Goal: Information Seeking & Learning: Compare options

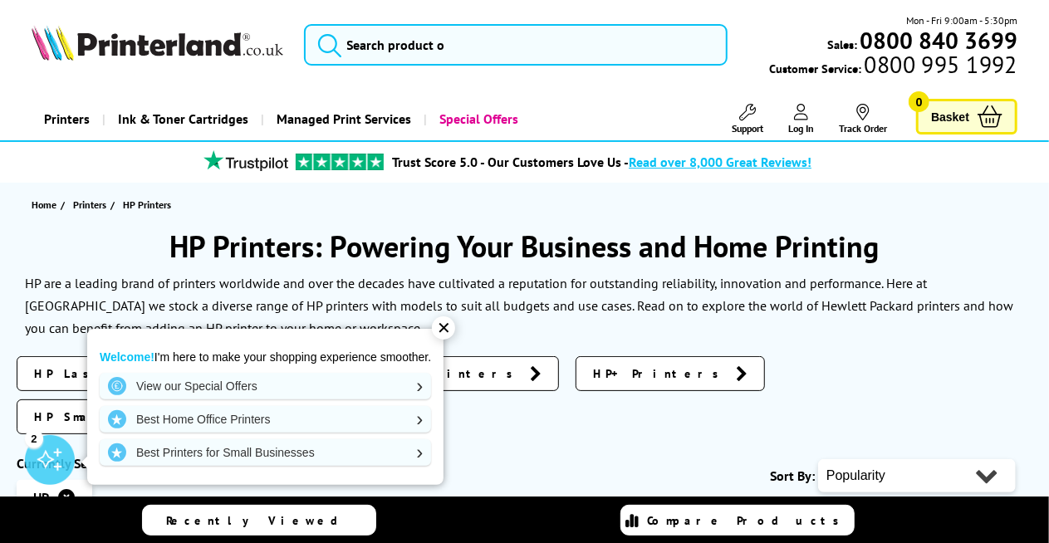
click at [451, 326] on div "✕" at bounding box center [443, 327] width 23 height 23
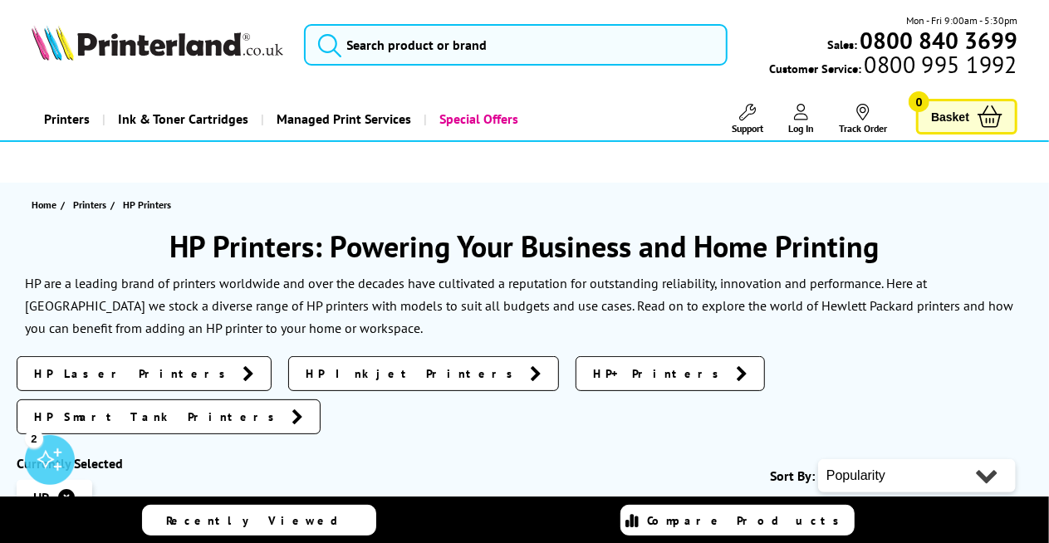
click at [897, 459] on select "Popularity Rating Price - Low to High Price - High to Low Running Costs - Low t…" at bounding box center [917, 475] width 198 height 33
select select "Price Descending"
click at [818, 459] on select "Popularity Rating Price - Low to High Price - High to Low Running Costs - Low t…" at bounding box center [917, 475] width 198 height 33
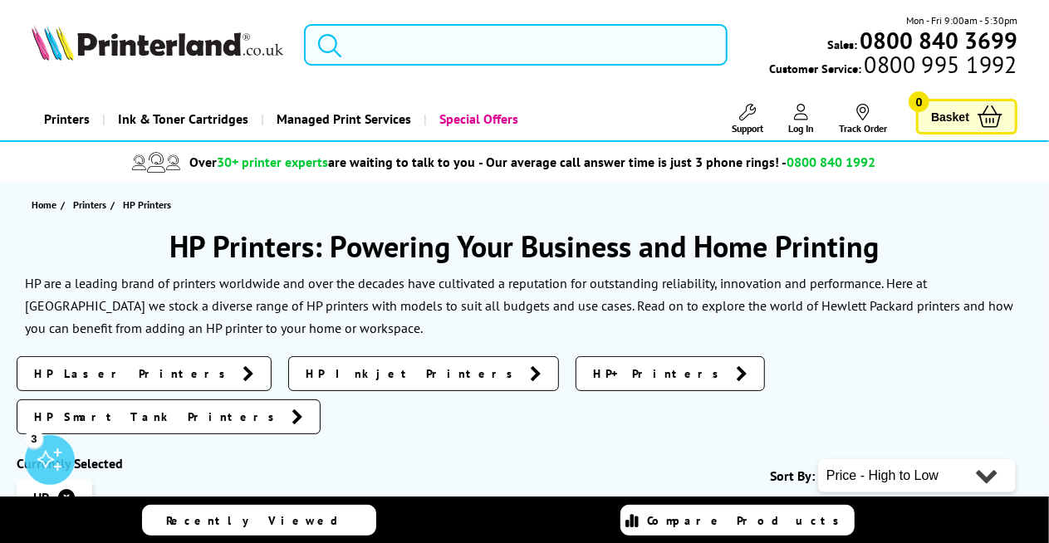
click at [441, 43] on input "search" at bounding box center [516, 45] width 424 height 42
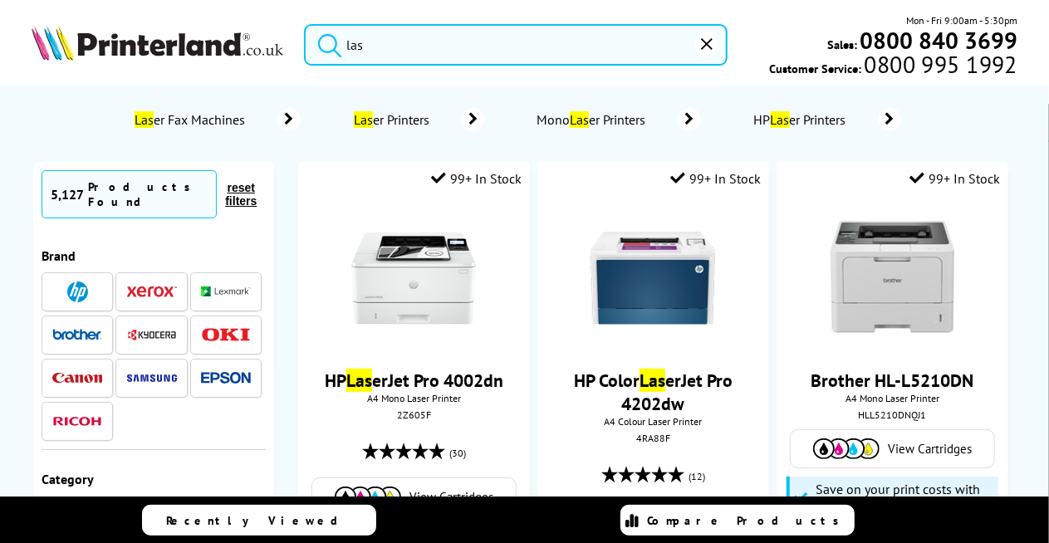
type input "las"
click at [364, 120] on mark "Las" at bounding box center [363, 119] width 19 height 17
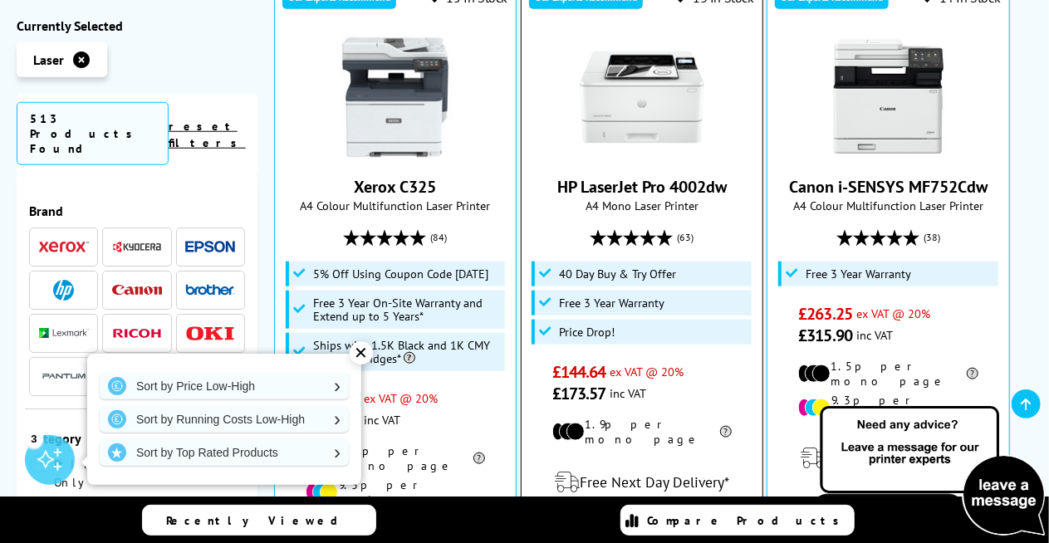
scroll to position [581, 0]
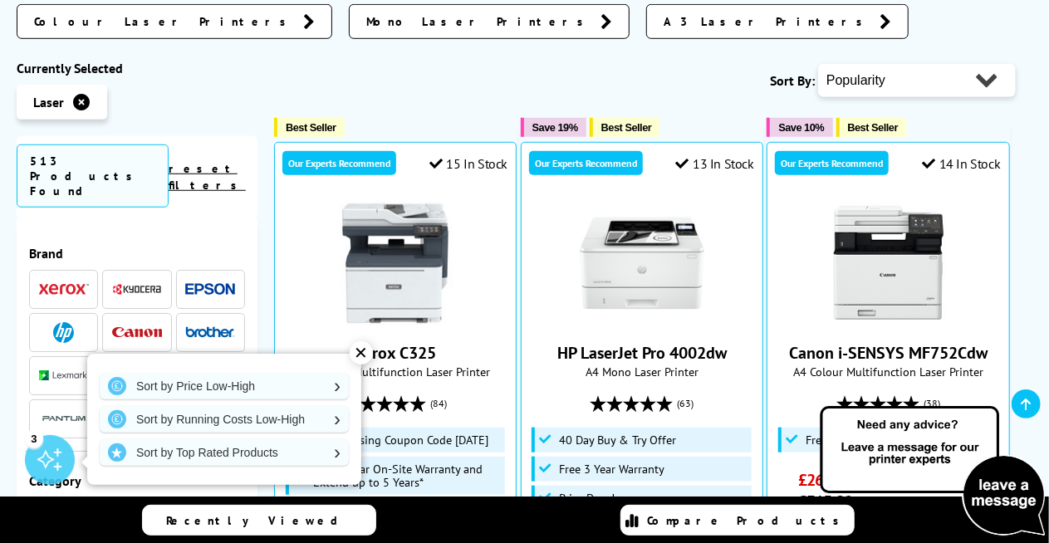
click at [924, 64] on select "Popularity Rating Price - Low to High Price - High to Low Running Costs - Low t…" at bounding box center [917, 80] width 198 height 33
select select "Price Descending"
click at [818, 64] on select "Popularity Rating Price - Low to High Price - High to Low Running Costs - Low t…" at bounding box center [917, 80] width 198 height 33
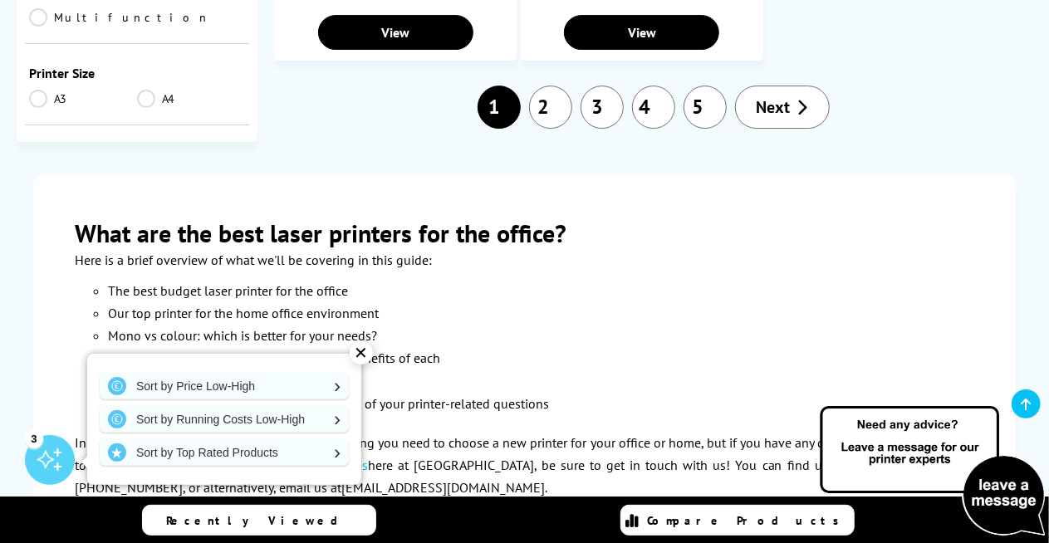
scroll to position [2658, 0]
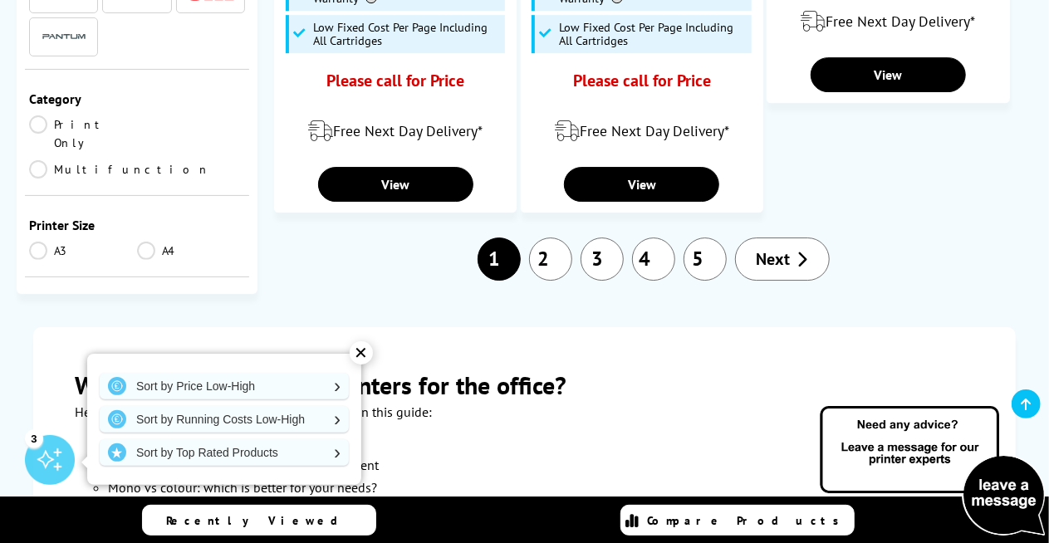
click at [611, 238] on link "3" at bounding box center [602, 259] width 43 height 43
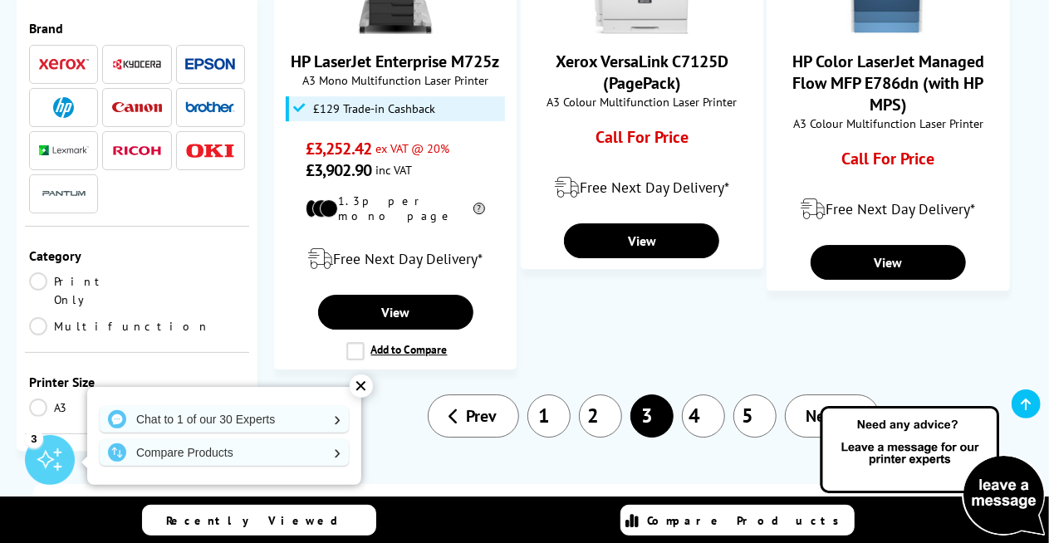
scroll to position [2492, 0]
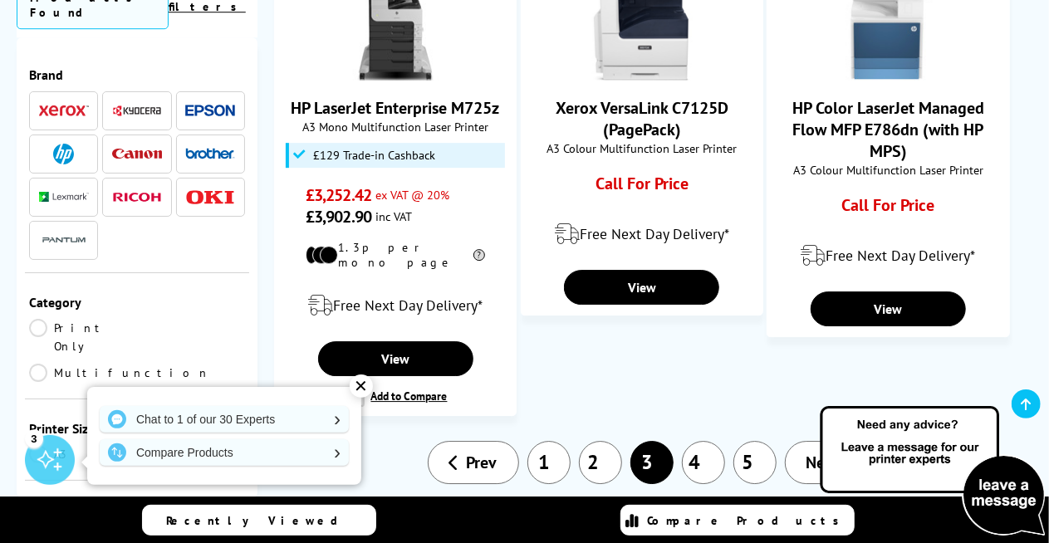
click at [738, 441] on link "5" at bounding box center [754, 462] width 43 height 43
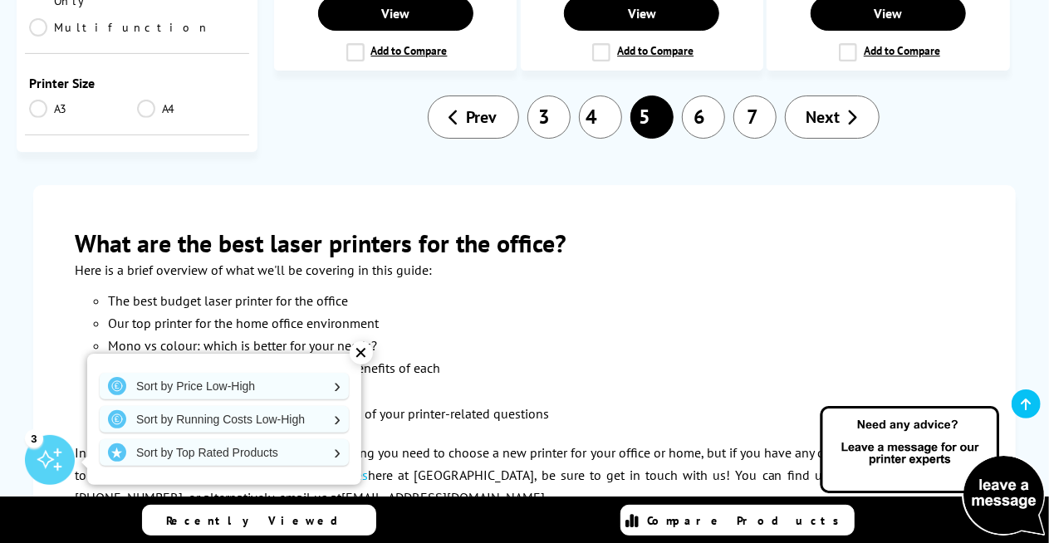
scroll to position [2741, 0]
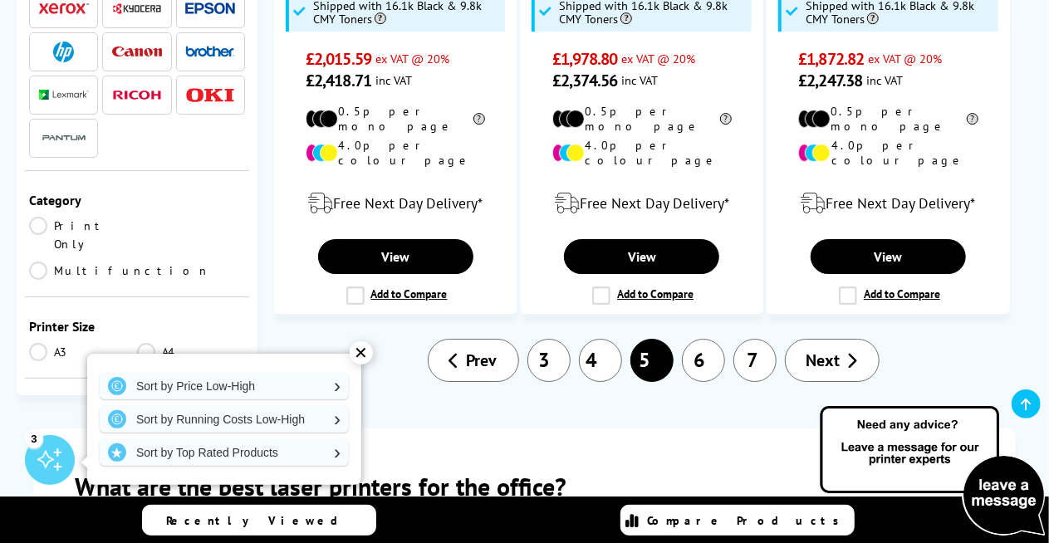
click at [748, 339] on link "7" at bounding box center [754, 360] width 43 height 43
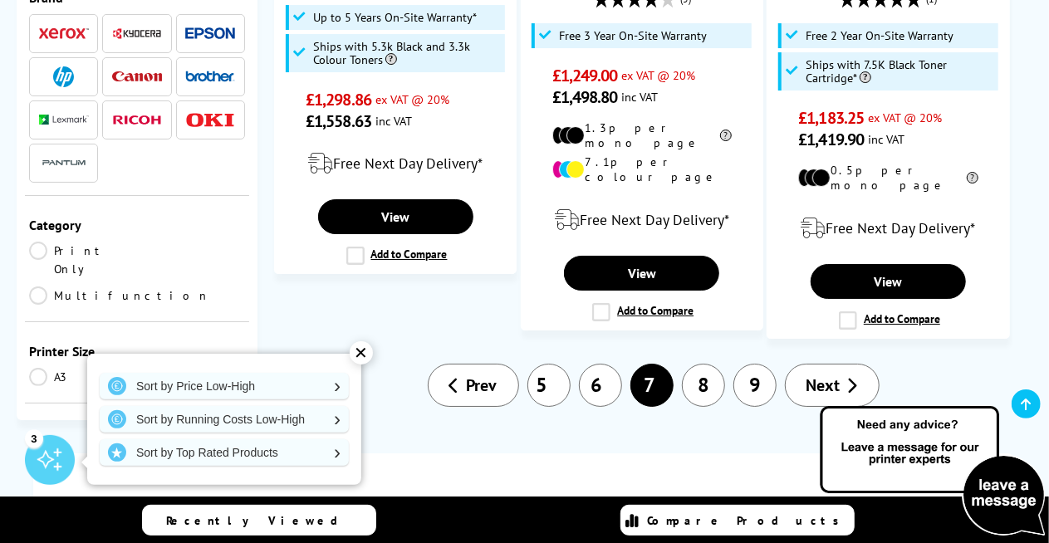
scroll to position [2929, 0]
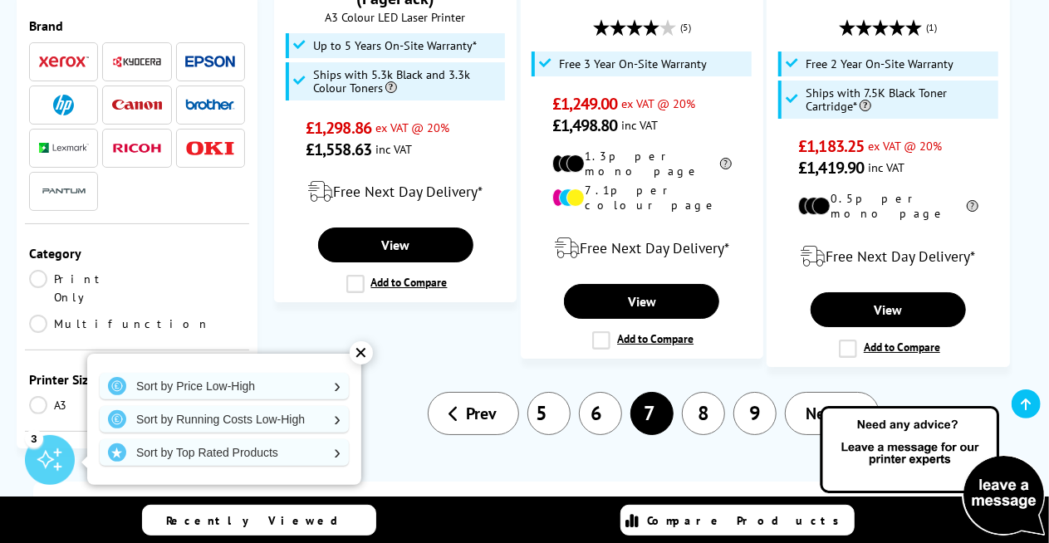
click at [749, 392] on link "9" at bounding box center [754, 413] width 43 height 43
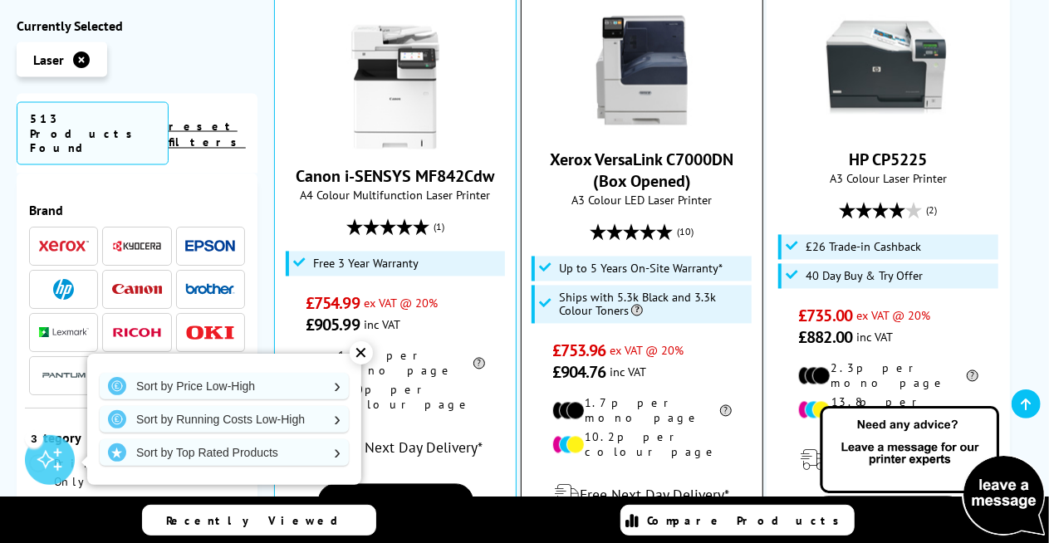
scroll to position [1267, 0]
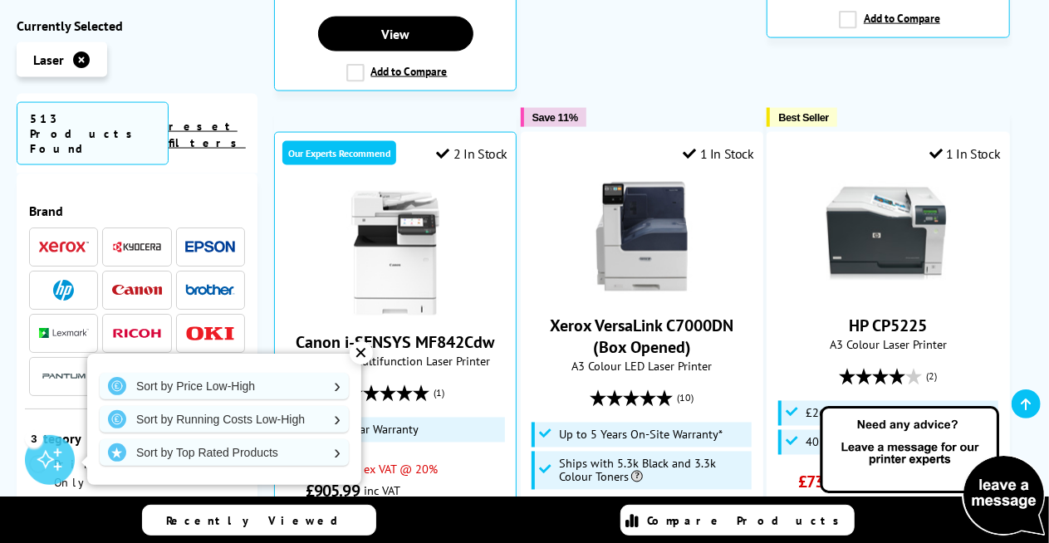
click at [363, 351] on div "✕" at bounding box center [361, 352] width 23 height 23
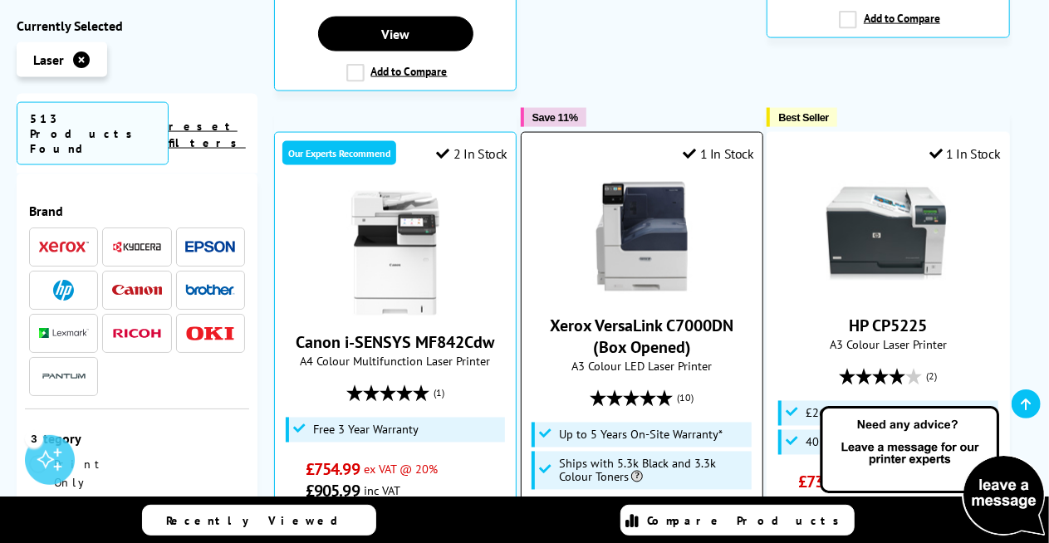
scroll to position [1351, 0]
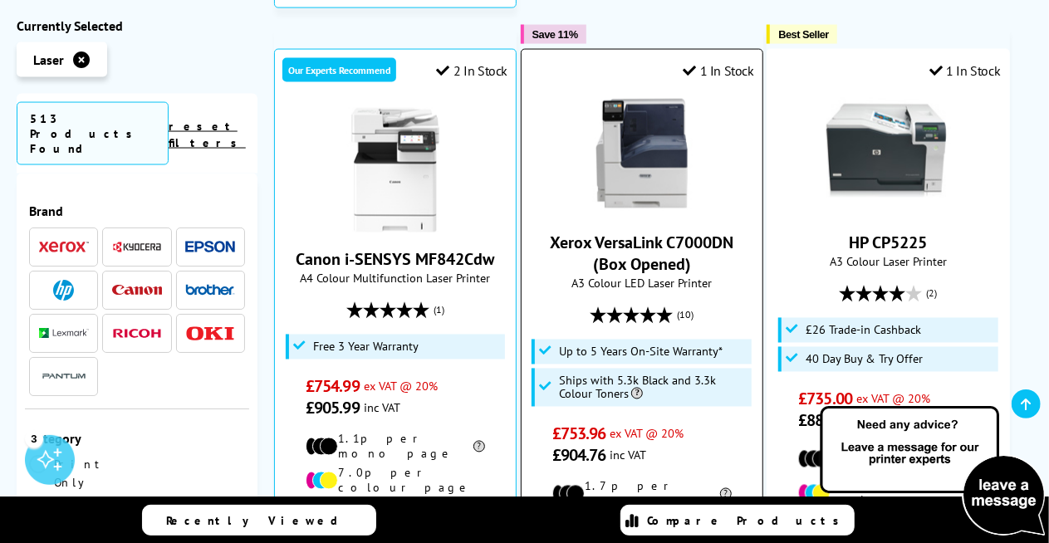
click at [720, 276] on span "A3 Colour LED Laser Printer" at bounding box center [642, 284] width 224 height 16
drag, startPoint x: 738, startPoint y: 162, endPoint x: 530, endPoint y: 159, distance: 207.7
click at [530, 159] on div "Xerox VersaLink C7000DN (Box Opened) A3 Colour LED Laser Printer (10) £753.96 £…" at bounding box center [642, 278] width 224 height 375
copy link "Xerox VersaLink C7000DN"
drag, startPoint x: 719, startPoint y: 271, endPoint x: 601, endPoint y: 274, distance: 118.0
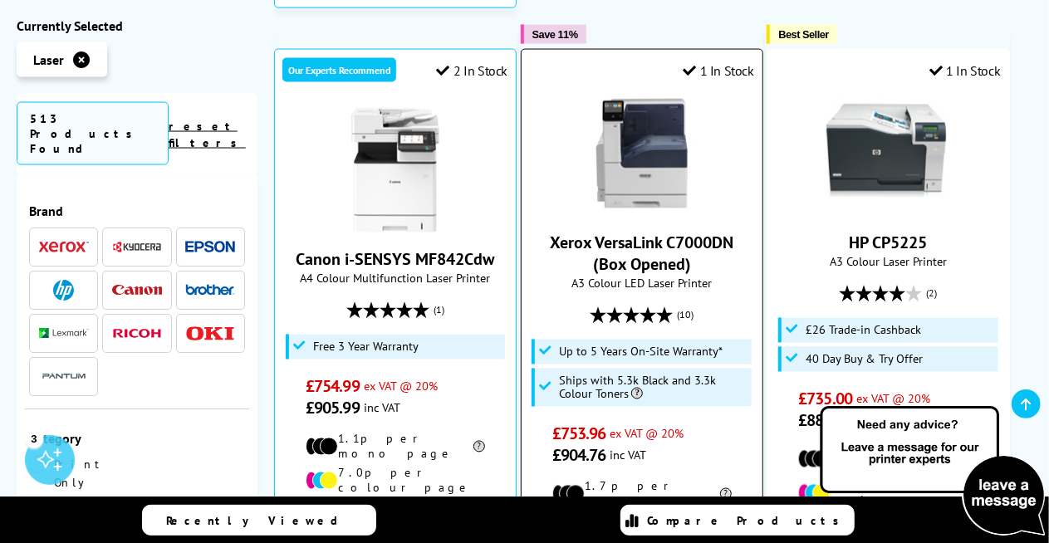
click at [559, 346] on span "Up to 5 Years On-Site Warranty*" at bounding box center [641, 352] width 164 height 13
click at [590, 346] on span "Up to 5 Years On-Site Warranty*" at bounding box center [641, 352] width 164 height 13
drag, startPoint x: 593, startPoint y: 268, endPoint x: 728, endPoint y: 264, distance: 135.4
click at [728, 340] on li "Up to 5 Years On-Site Warranty*" at bounding box center [642, 352] width 220 height 25
copy span "5 Years On-Site Warranty*"
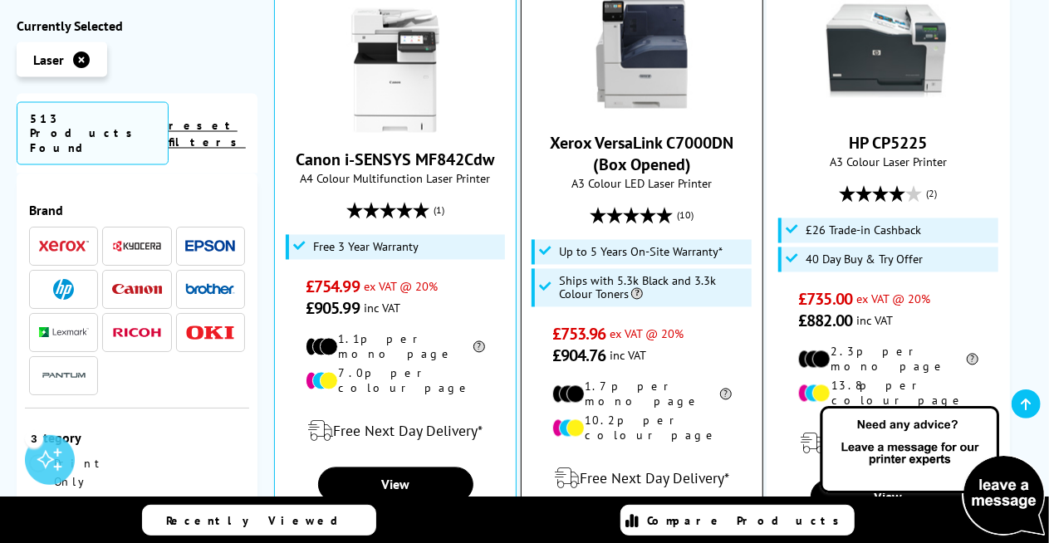
scroll to position [1434, 0]
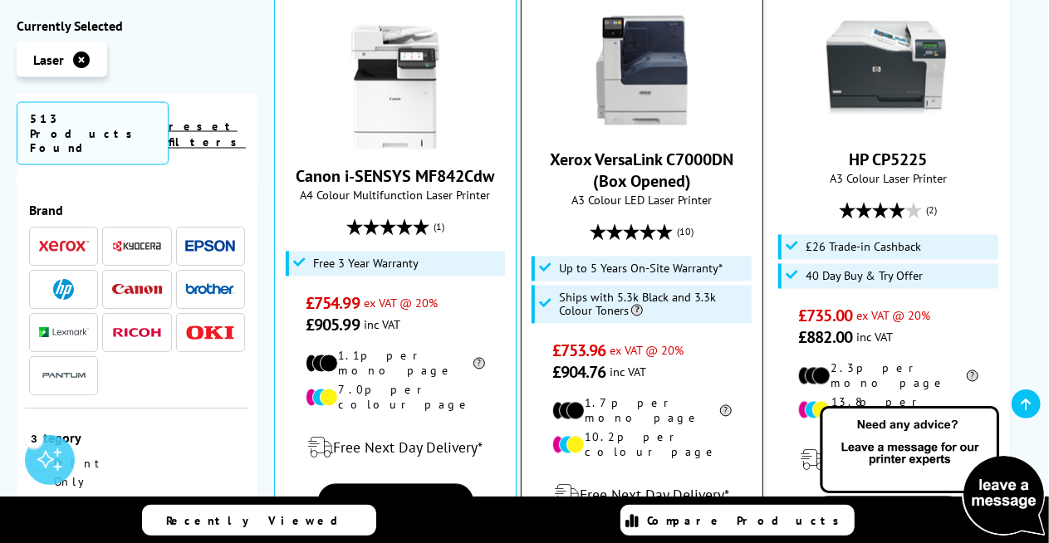
click at [681, 532] on link "View" at bounding box center [641, 549] width 155 height 35
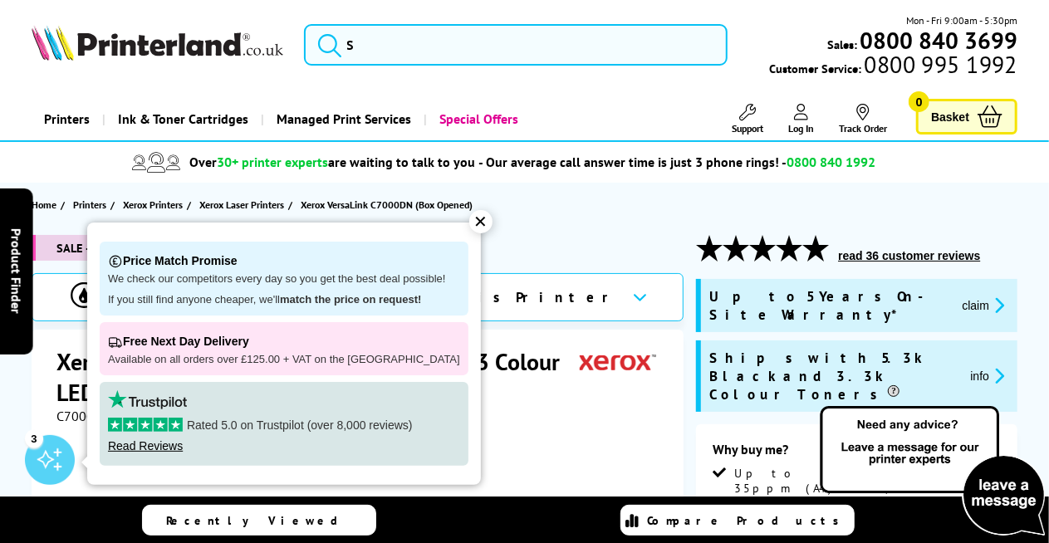
click at [469, 219] on div "✕" at bounding box center [480, 221] width 23 height 23
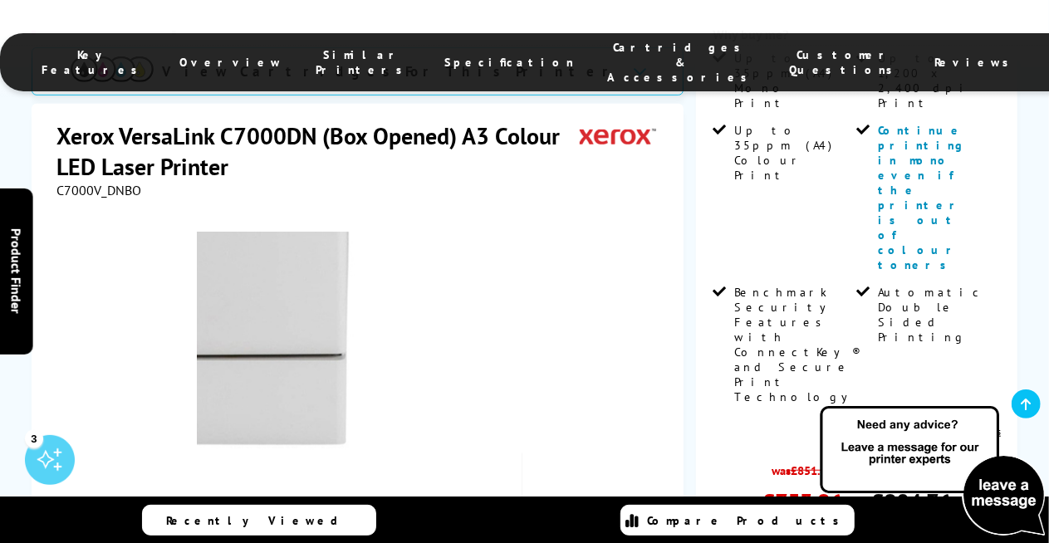
scroll to position [498, 0]
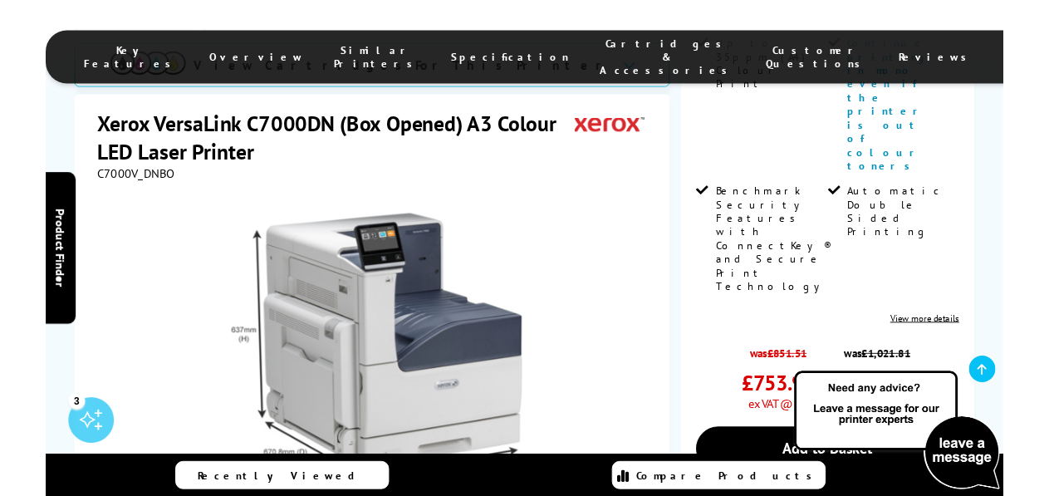
scroll to position [415, 0]
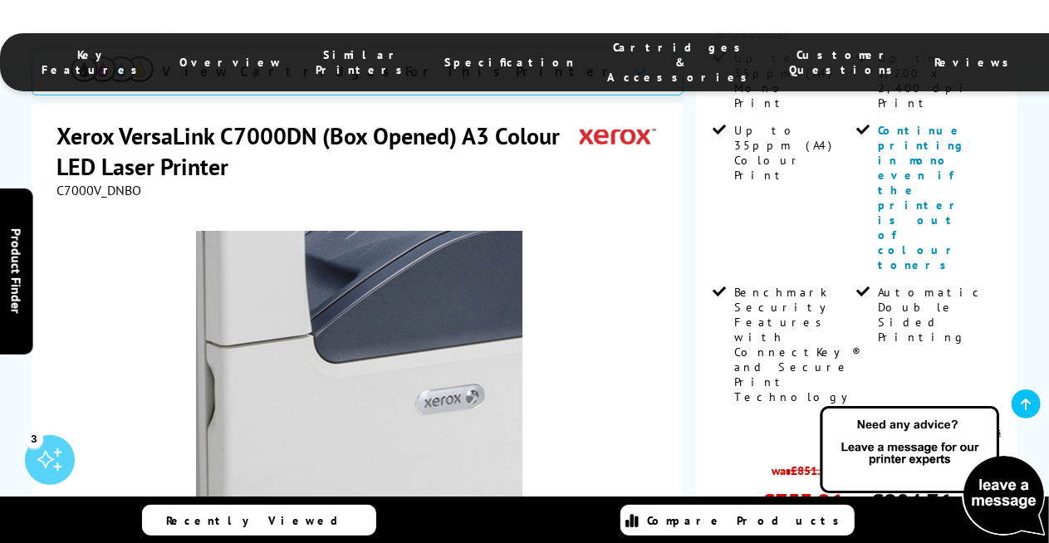
click at [394, 262] on img at bounding box center [360, 394] width 326 height 326
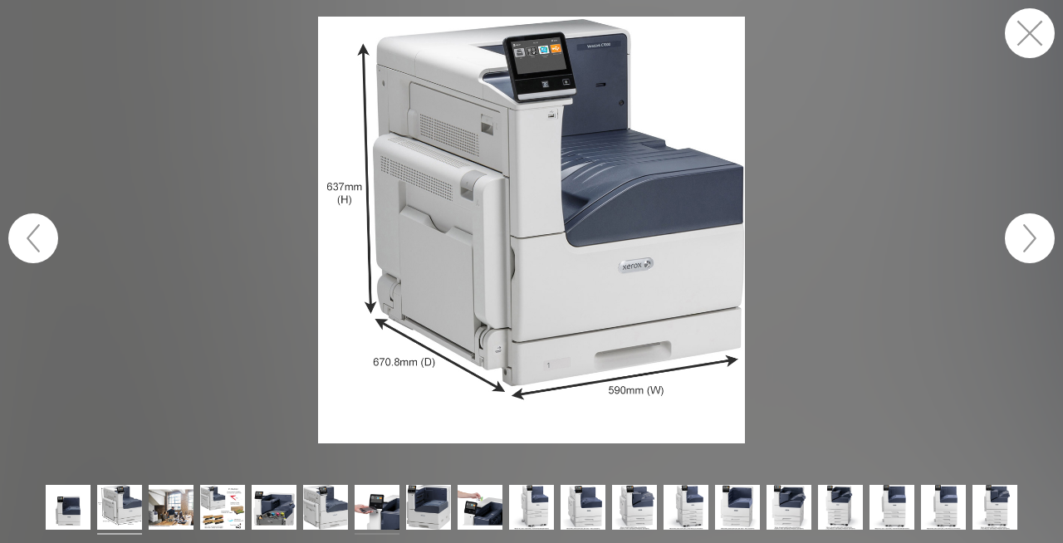
click at [382, 501] on img at bounding box center [377, 510] width 45 height 50
